Goal: Task Accomplishment & Management: Use online tool/utility

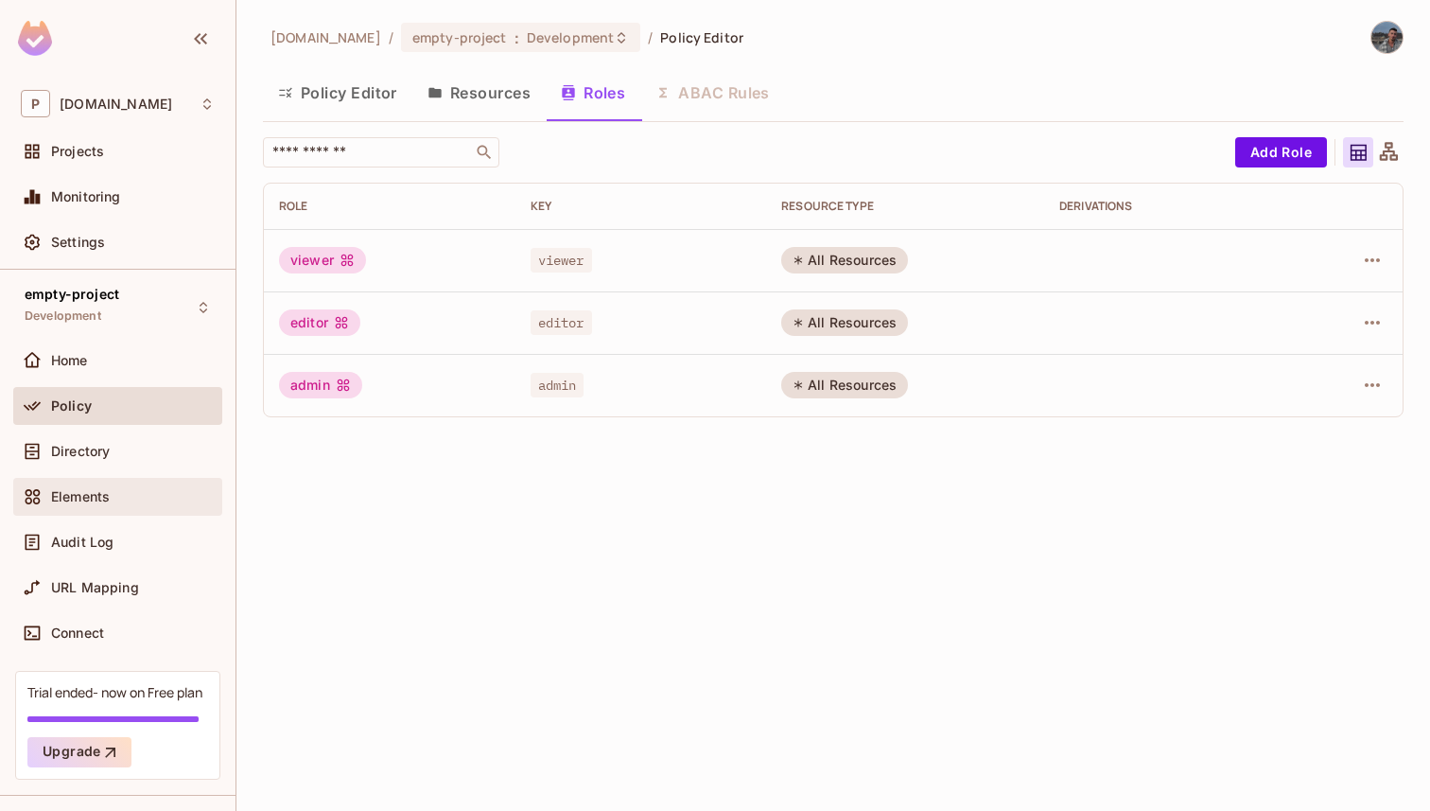
click at [82, 497] on span "Elements" at bounding box center [80, 496] width 59 height 15
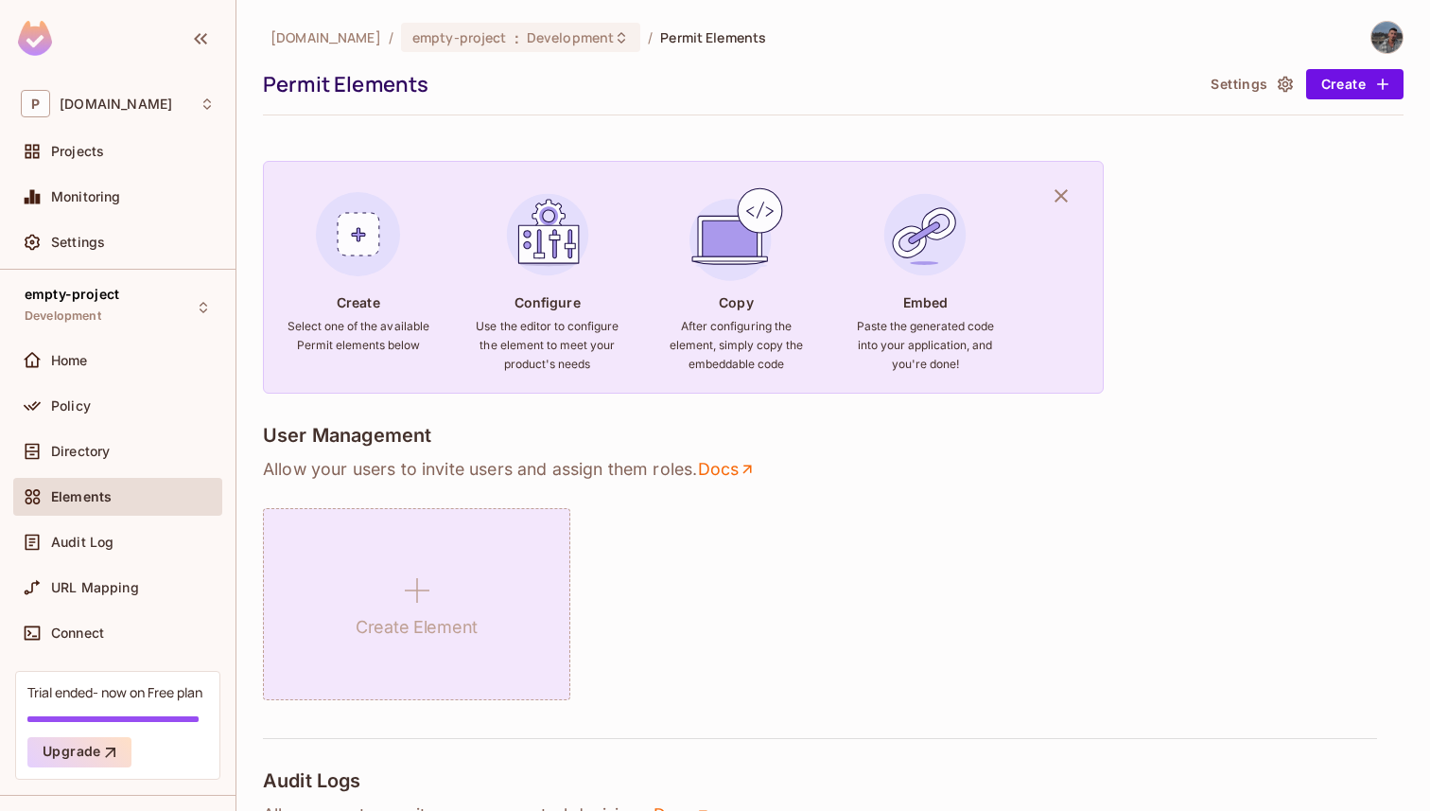
click at [444, 645] on div "Create Element" at bounding box center [416, 604] width 307 height 192
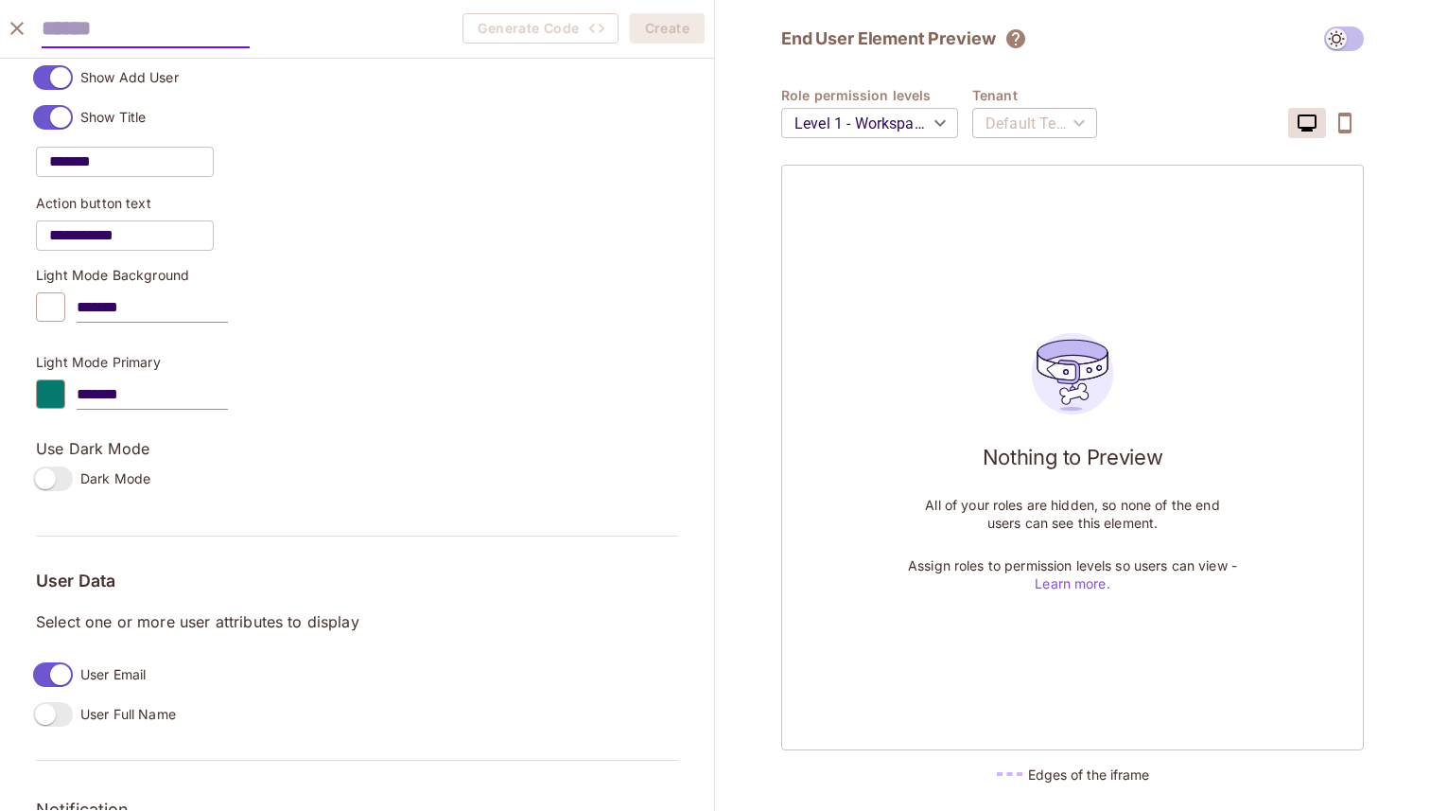
scroll to position [1306, 0]
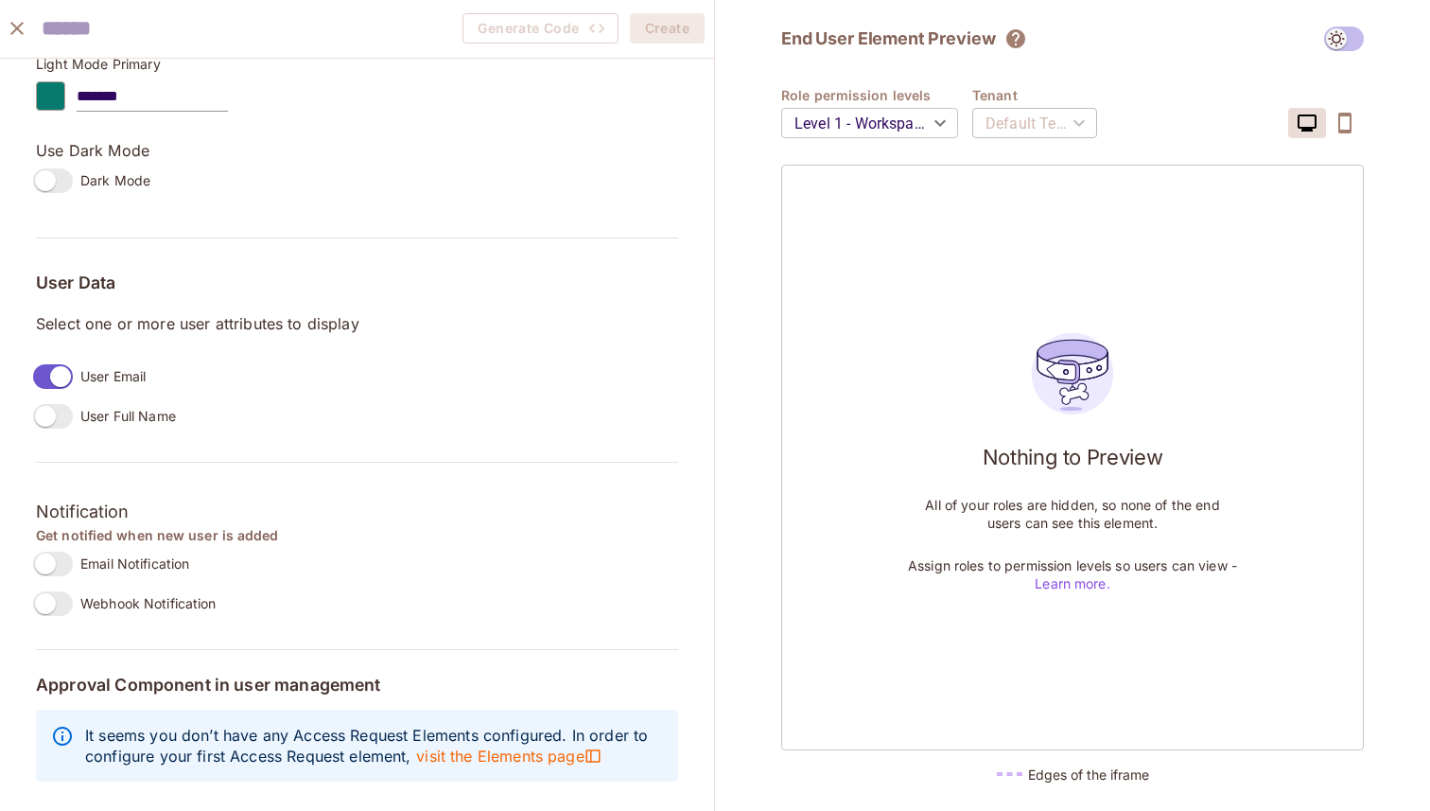
click at [87, 557] on span "Email Notification" at bounding box center [134, 563] width 109 height 18
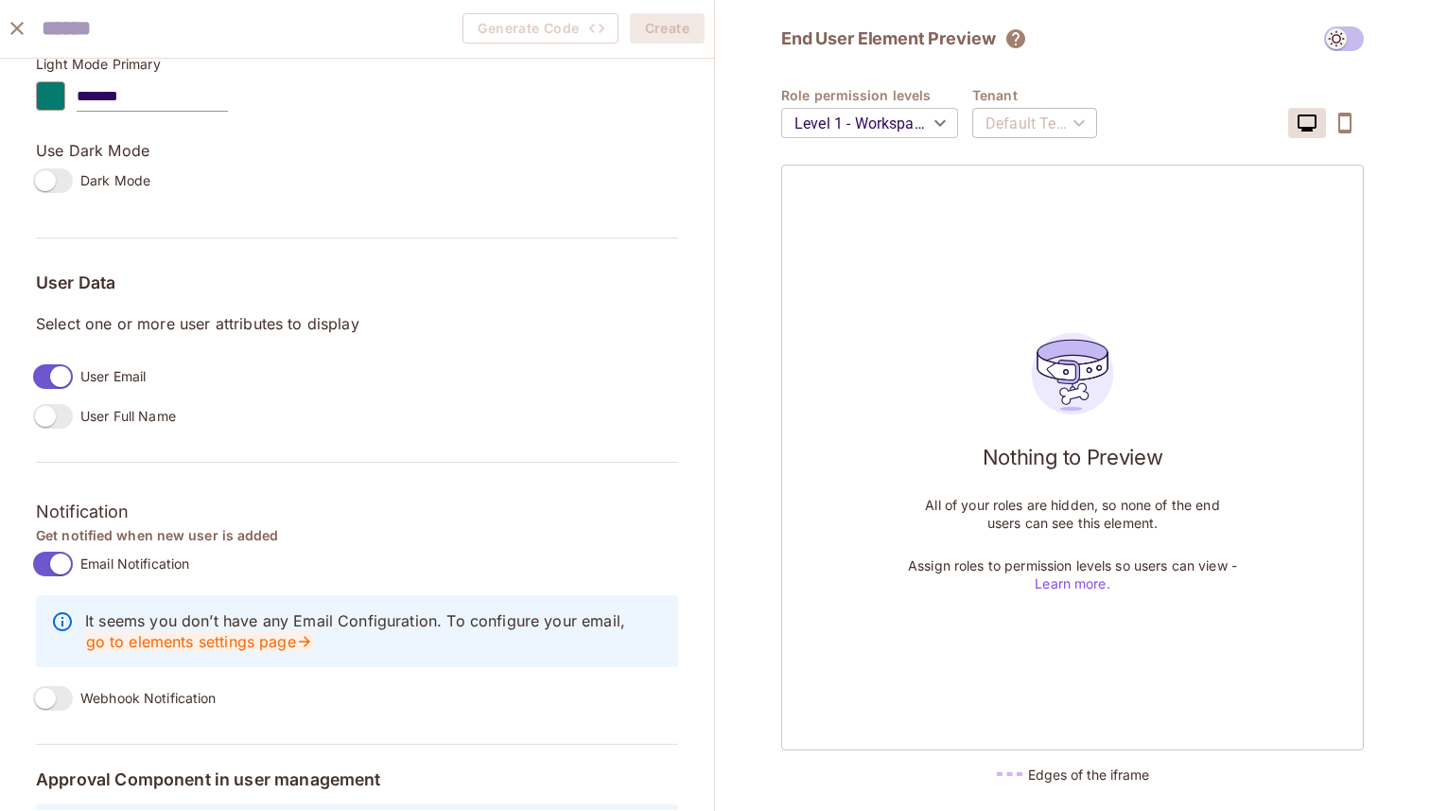
click at [184, 632] on link "go to elements settings page" at bounding box center [199, 641] width 228 height 21
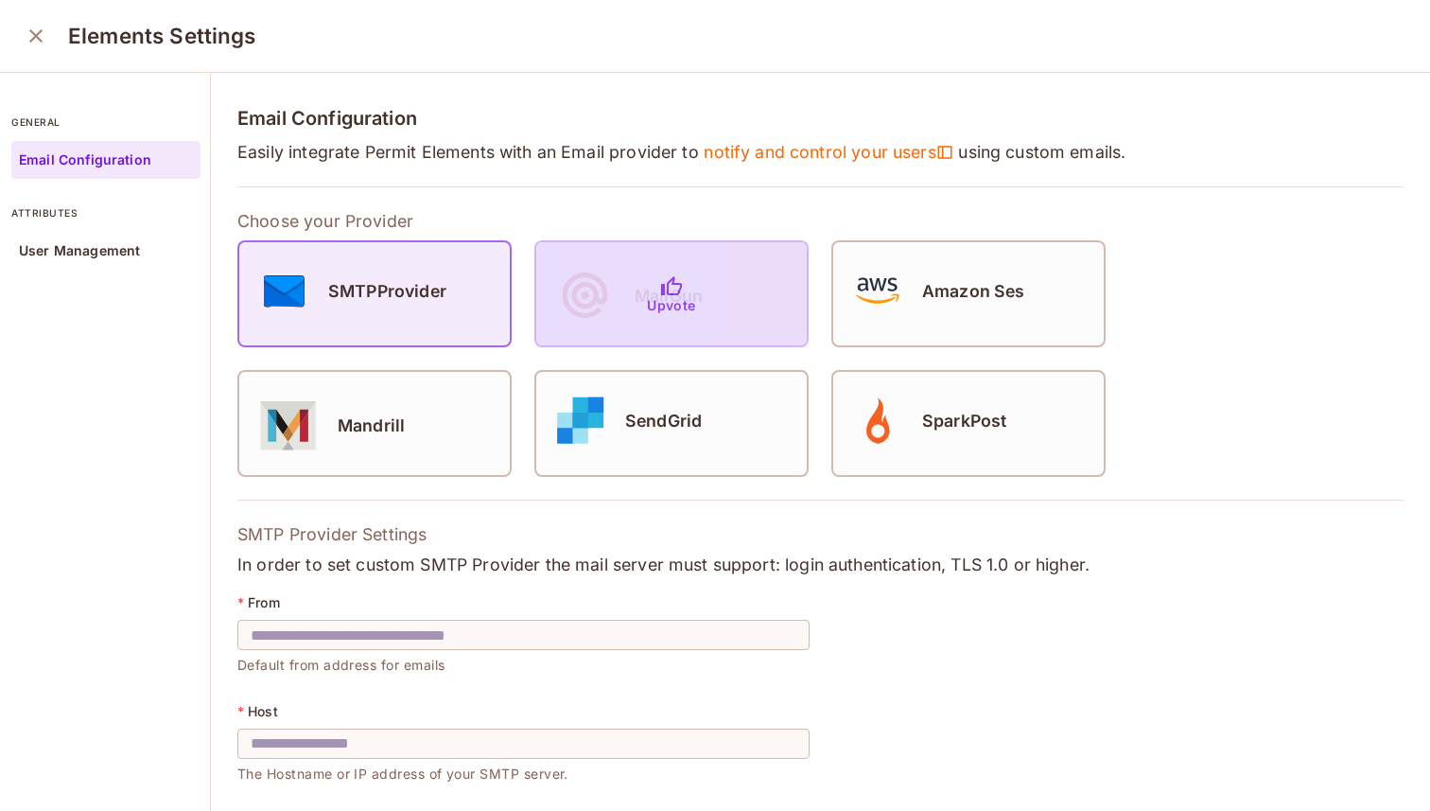
click at [624, 320] on div "Upvote" at bounding box center [671, 293] width 271 height 103
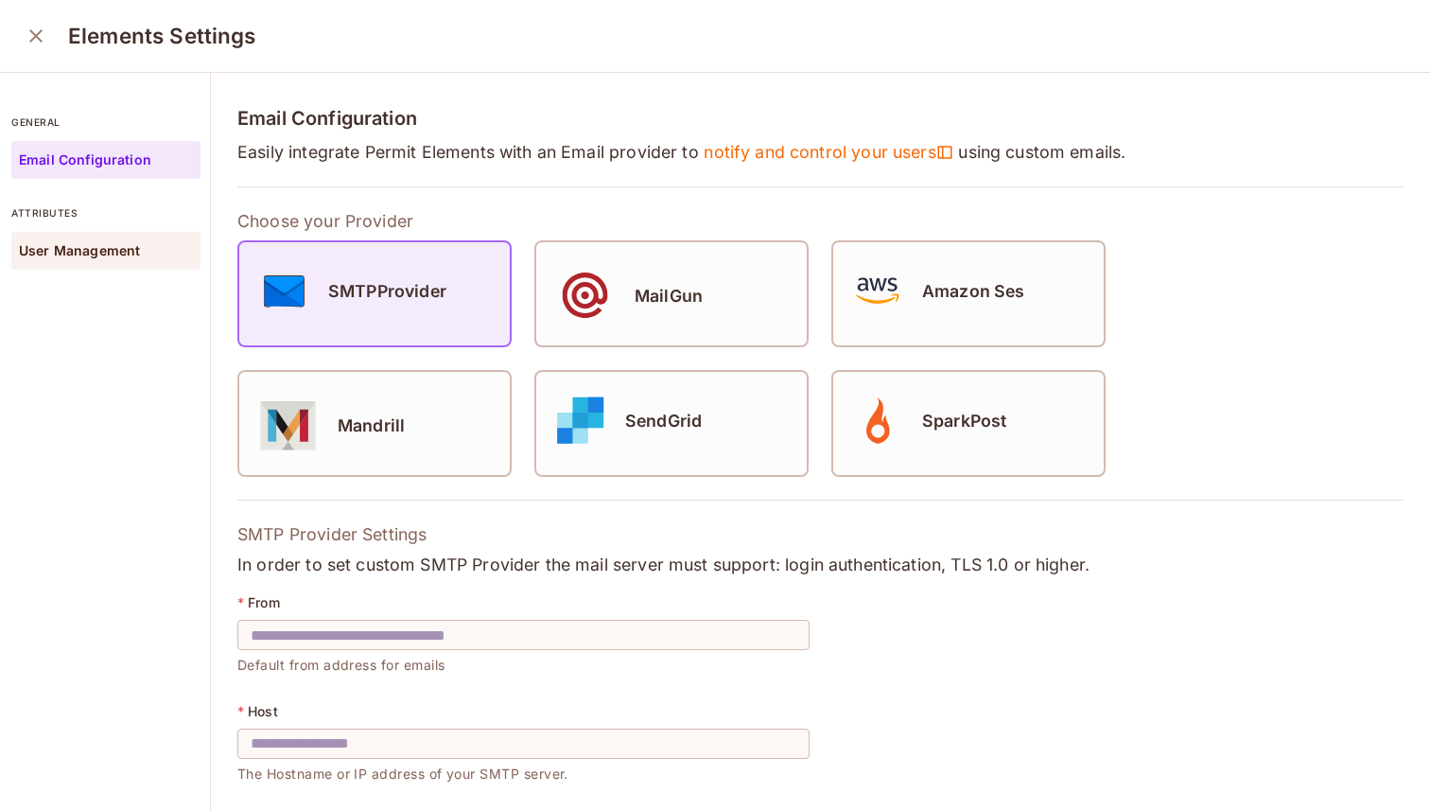
click at [101, 254] on p "User Management" at bounding box center [79, 250] width 121 height 15
